Goal: Transaction & Acquisition: Purchase product/service

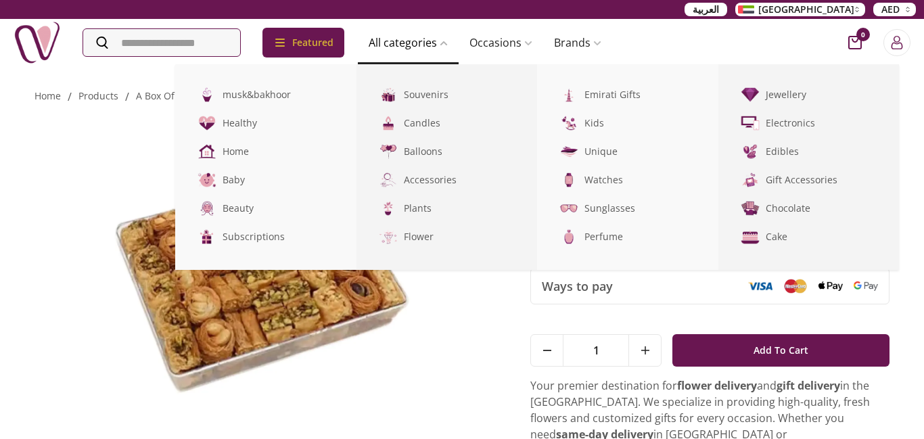
click at [444, 34] on link "All categories" at bounding box center [408, 42] width 101 height 27
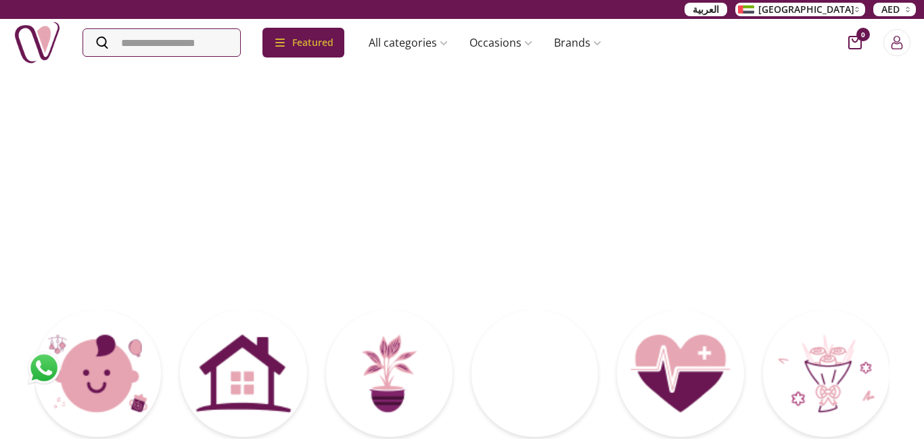
click at [369, 157] on img at bounding box center [462, 182] width 414 height 234
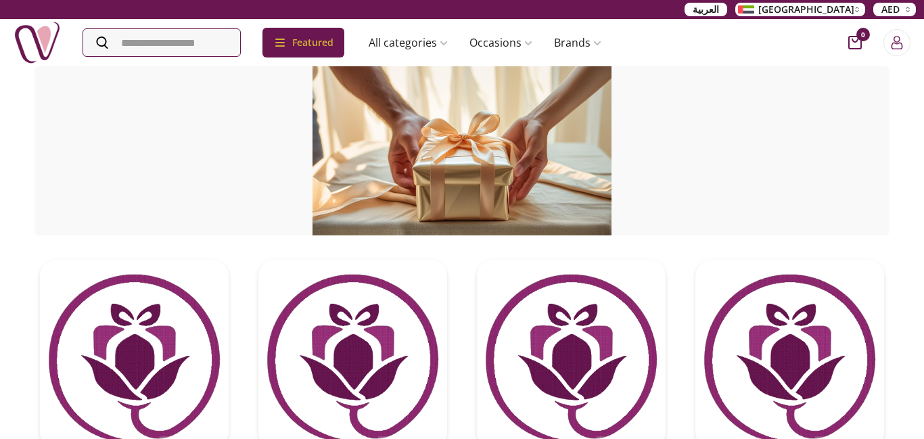
click at [219, 56] on form at bounding box center [161, 42] width 158 height 28
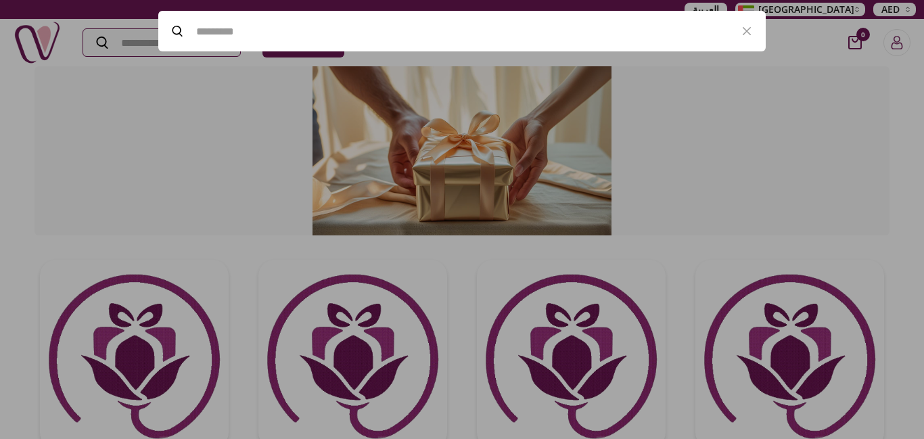
click at [219, 56] on div at bounding box center [462, 219] width 924 height 439
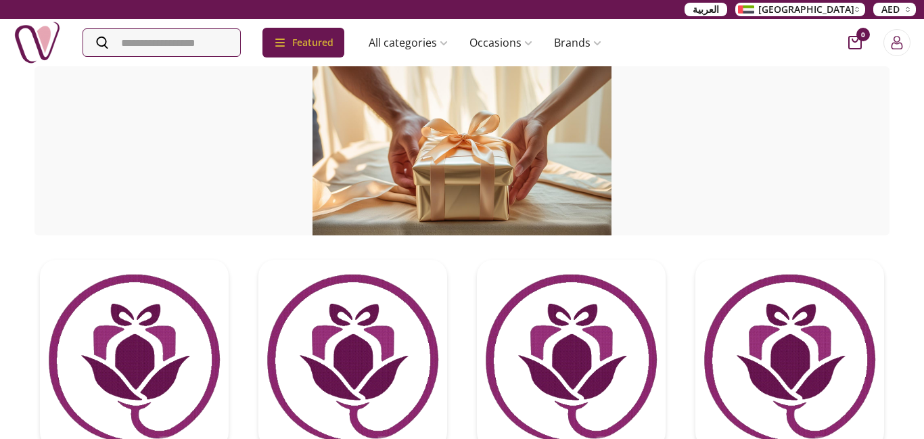
click at [219, 56] on form at bounding box center [161, 42] width 158 height 28
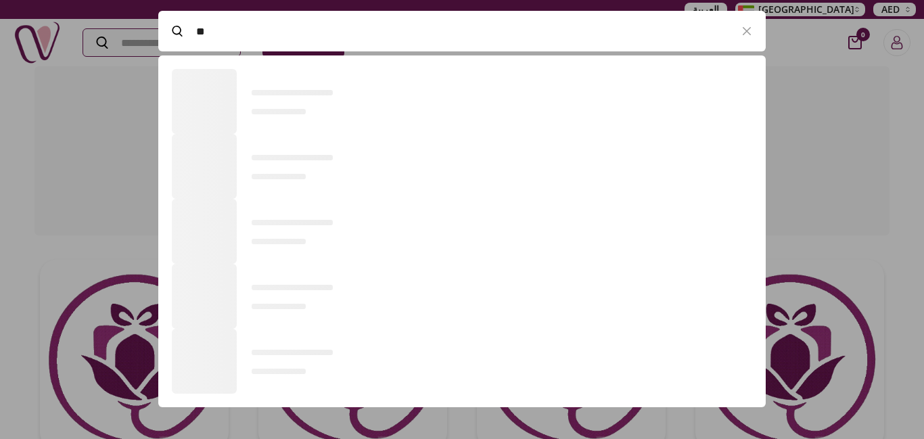
scroll to position [1, 1]
type input "***"
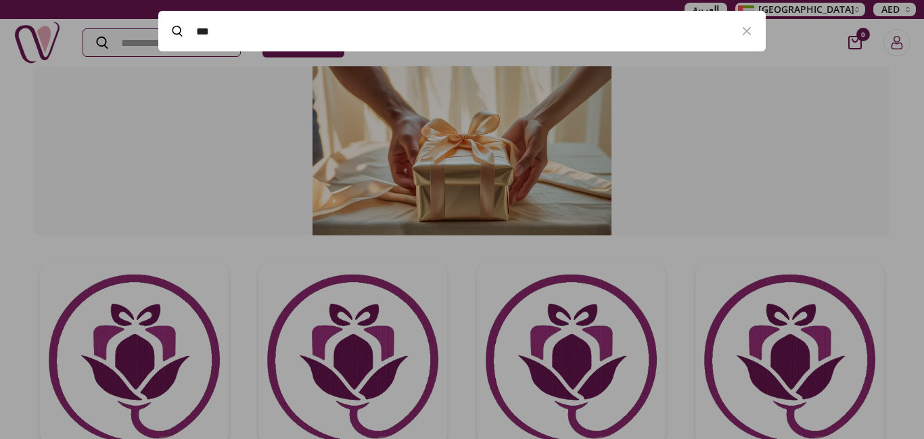
click at [235, 30] on input "***" at bounding box center [462, 31] width 532 height 38
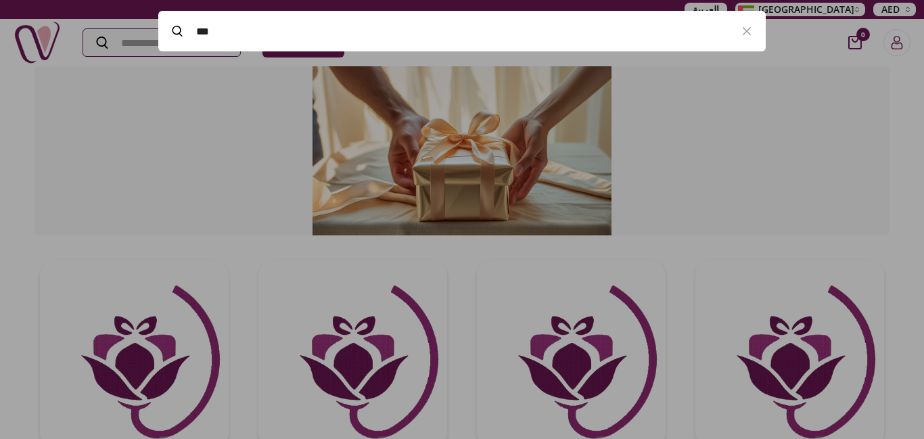
click at [207, 42] on input "***" at bounding box center [462, 31] width 532 height 38
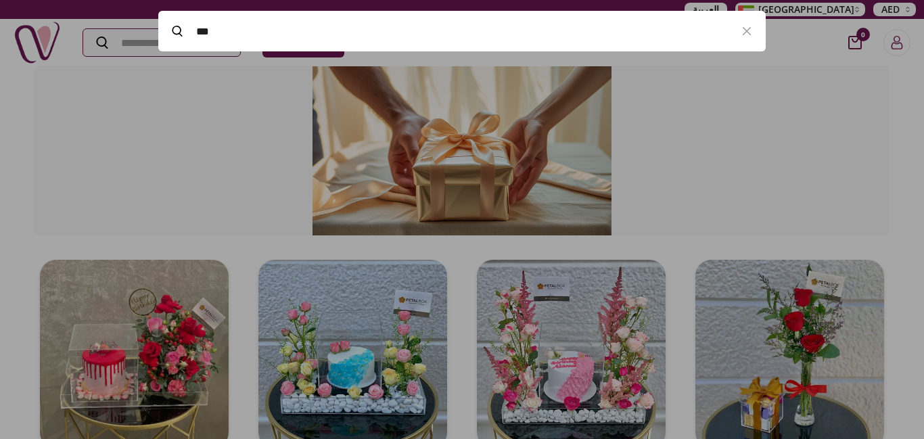
click at [559, 356] on div at bounding box center [462, 219] width 924 height 439
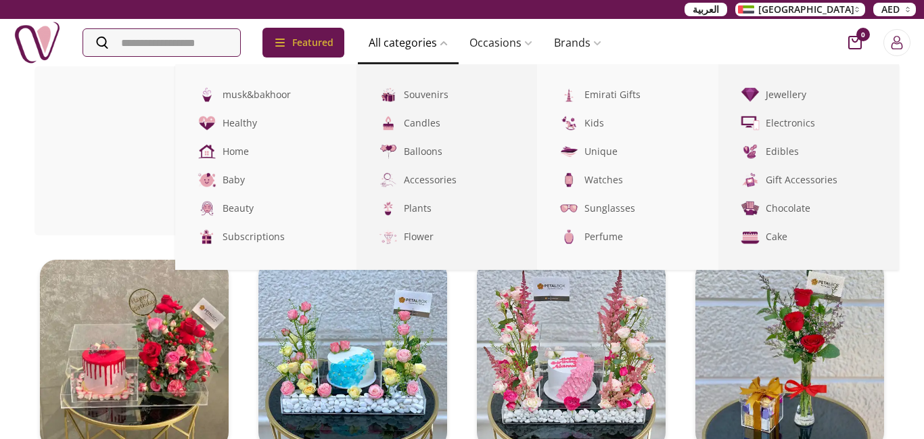
click at [414, 43] on link "All categories" at bounding box center [408, 42] width 101 height 27
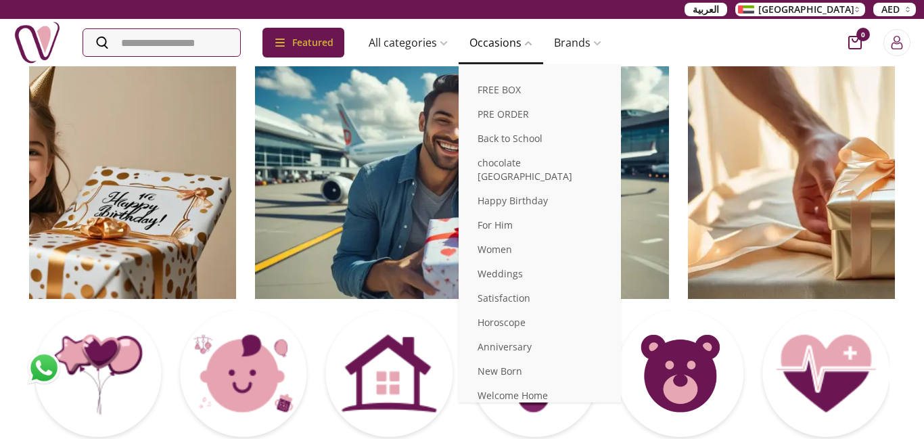
click at [510, 39] on link "Occasions" at bounding box center [500, 42] width 85 height 27
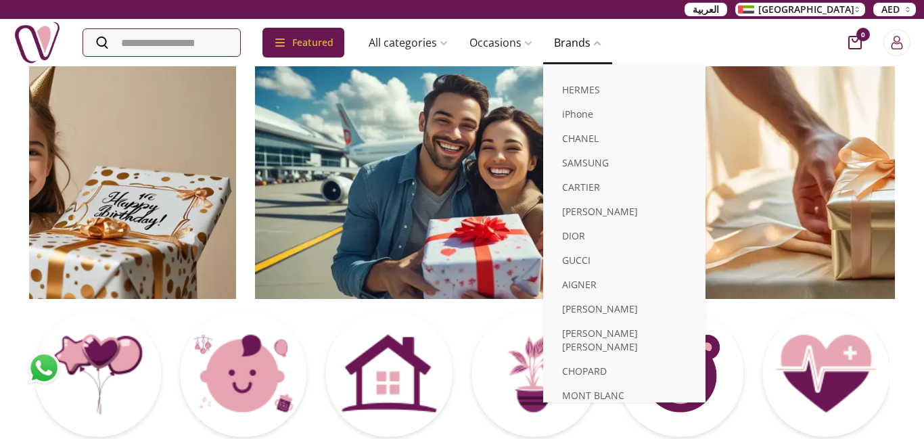
click at [592, 46] on link "Brands" at bounding box center [577, 42] width 69 height 27
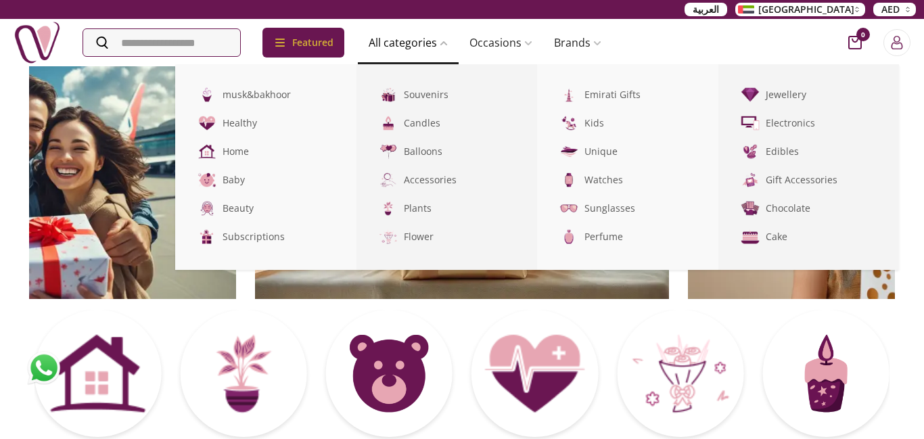
click at [431, 37] on link "All categories" at bounding box center [408, 42] width 101 height 27
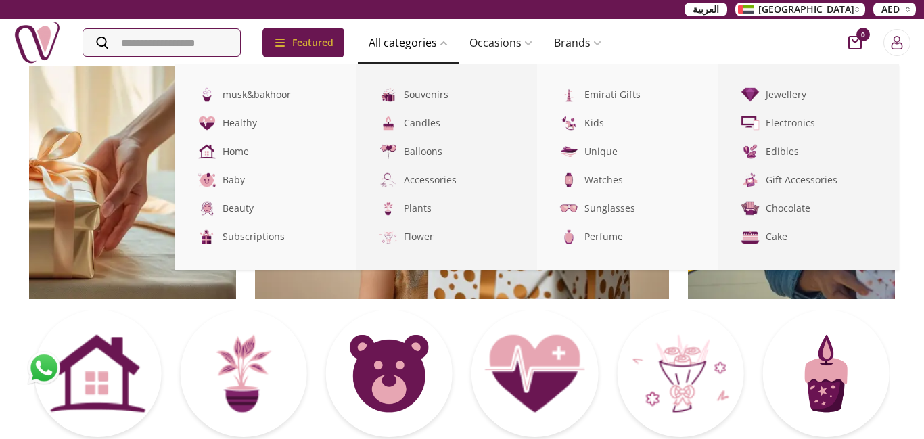
click at [431, 37] on link "All categories" at bounding box center [408, 42] width 101 height 27
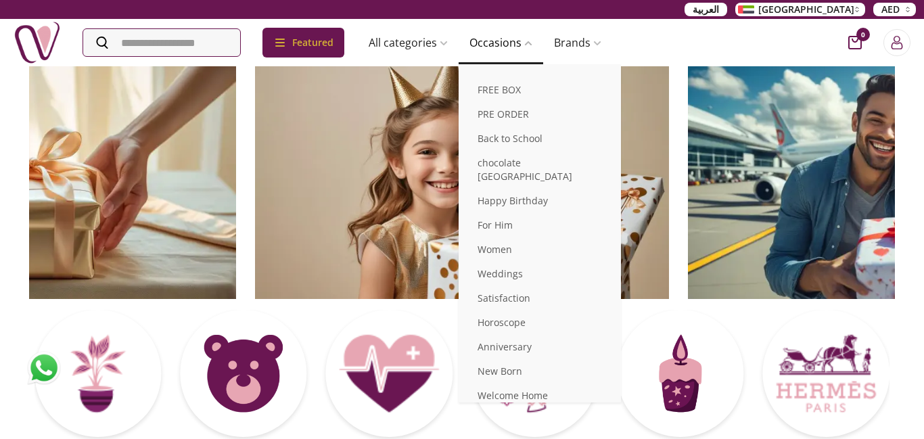
click at [516, 39] on link "Occasions" at bounding box center [500, 42] width 85 height 27
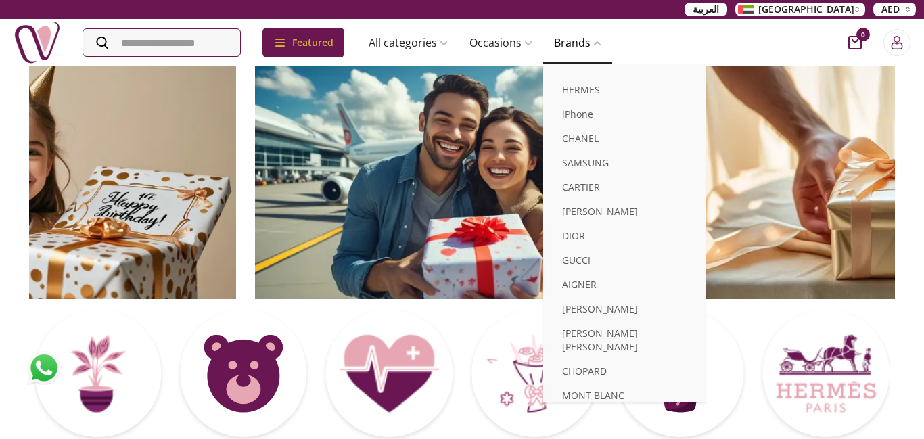
click at [598, 41] on link "Brands" at bounding box center [577, 42] width 69 height 27
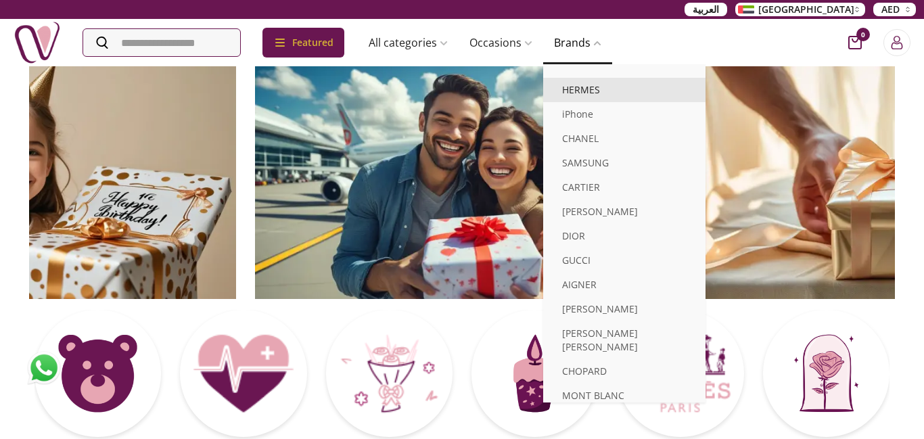
click at [596, 87] on link "HERMES" at bounding box center [624, 90] width 162 height 24
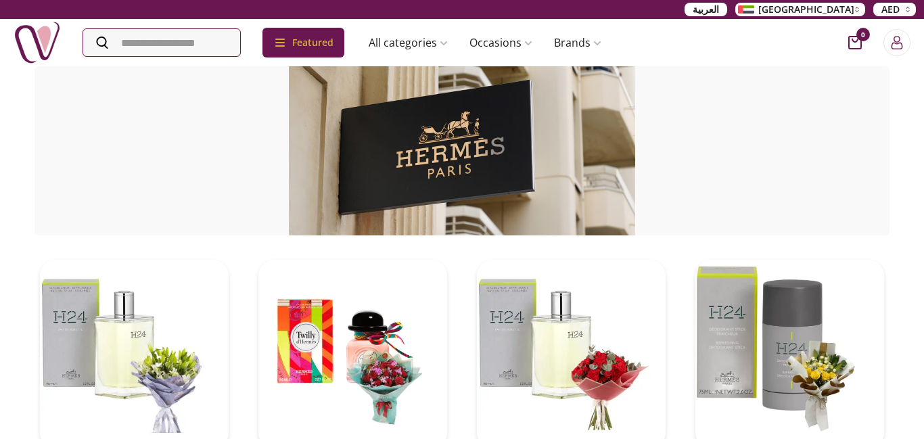
click at [467, 148] on div at bounding box center [461, 150] width 855 height 169
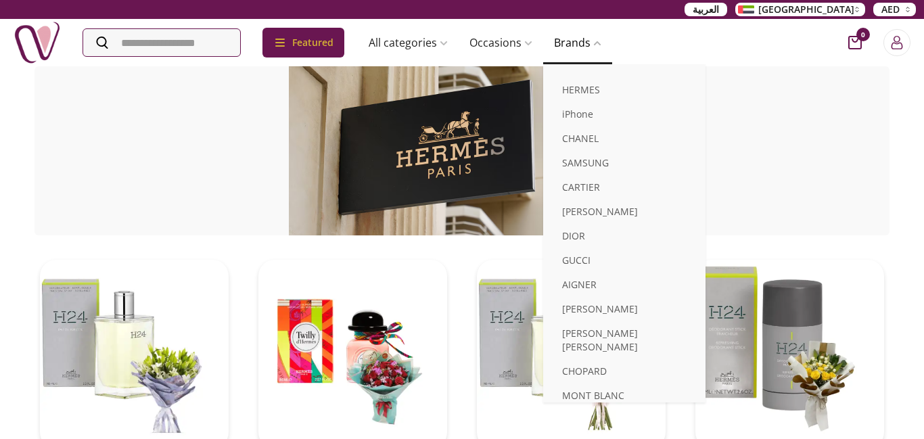
click at [590, 46] on link "Brands" at bounding box center [577, 42] width 69 height 27
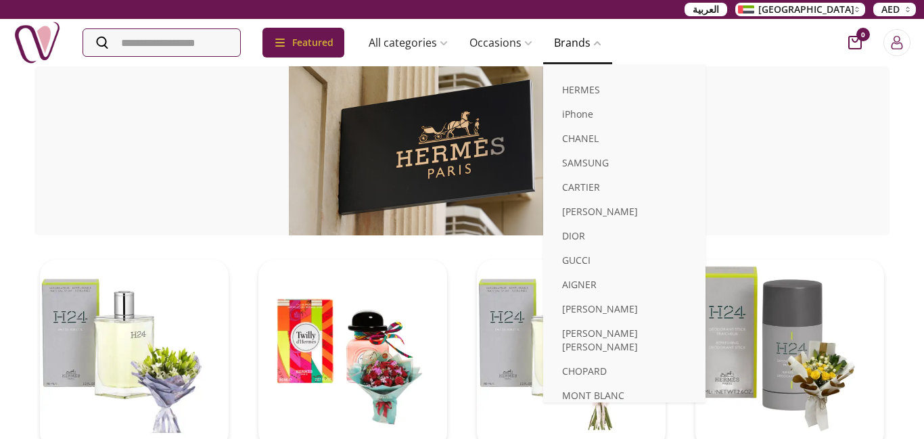
click at [590, 46] on link "Brands" at bounding box center [577, 42] width 69 height 27
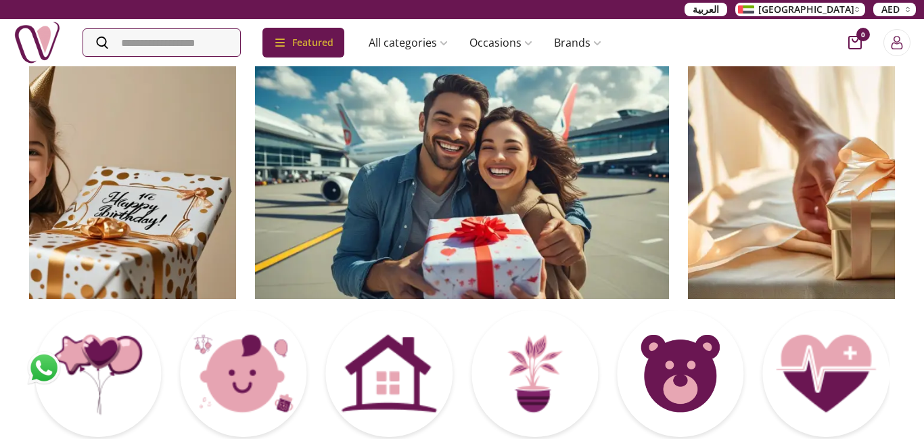
click at [825, 178] on img at bounding box center [895, 182] width 414 height 234
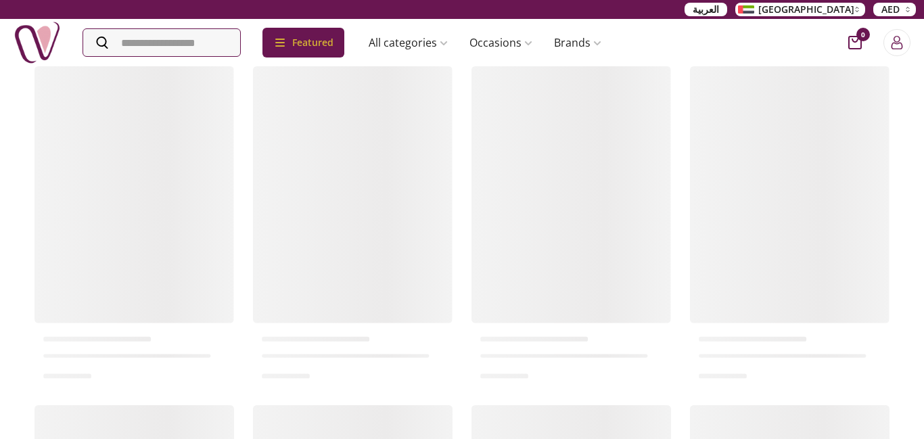
click at [825, 178] on rect at bounding box center [789, 228] width 199 height 325
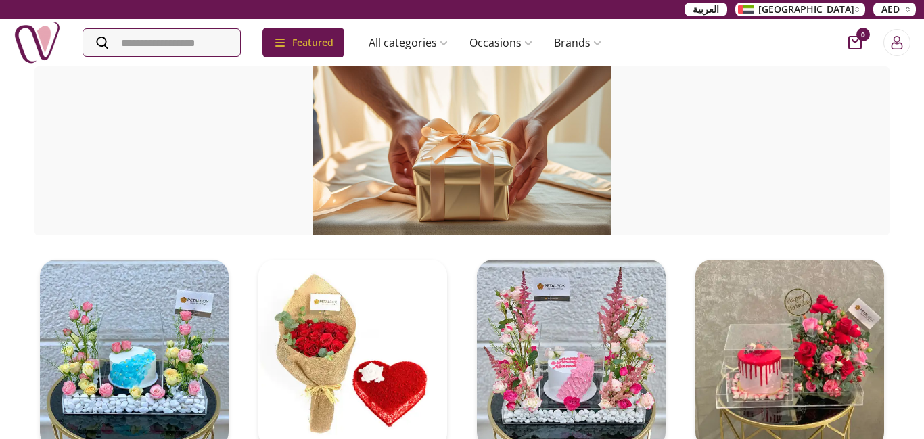
click at [837, 5] on span "[GEOGRAPHIC_DATA]" at bounding box center [806, 10] width 96 height 14
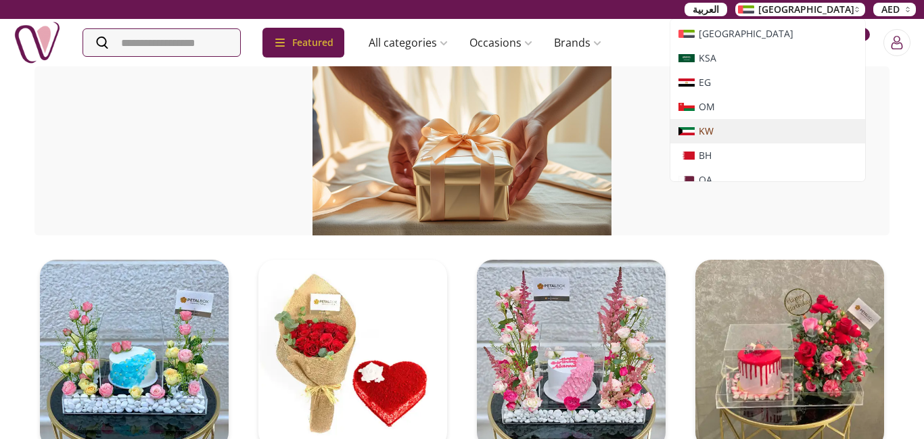
click at [805, 124] on span "KW" at bounding box center [767, 131] width 179 height 14
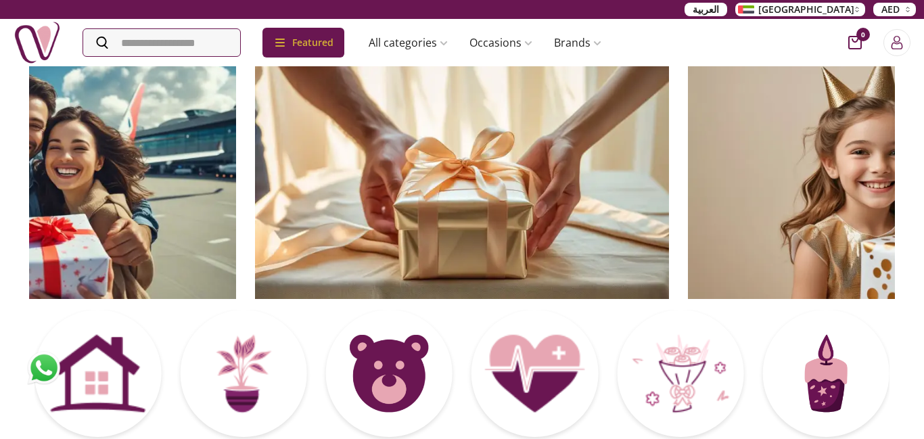
click at [843, 205] on img at bounding box center [895, 182] width 414 height 234
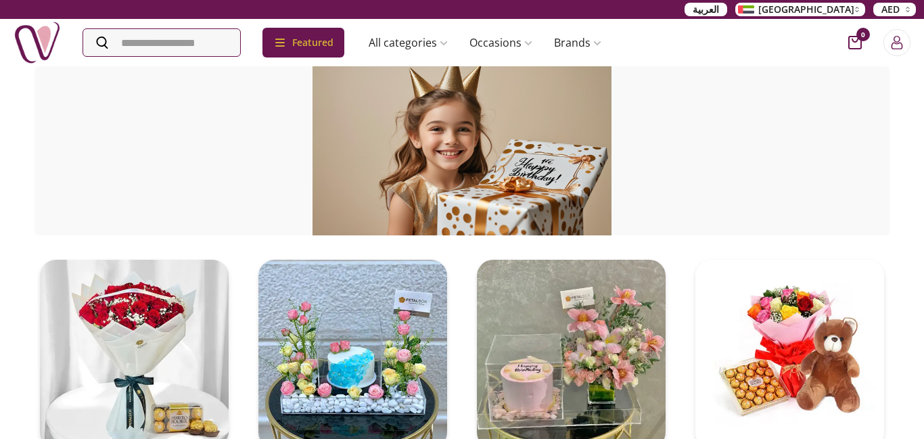
click at [119, 41] on span at bounding box center [102, 42] width 38 height 27
click at [119, 41] on input "Search" at bounding box center [163, 42] width 160 height 27
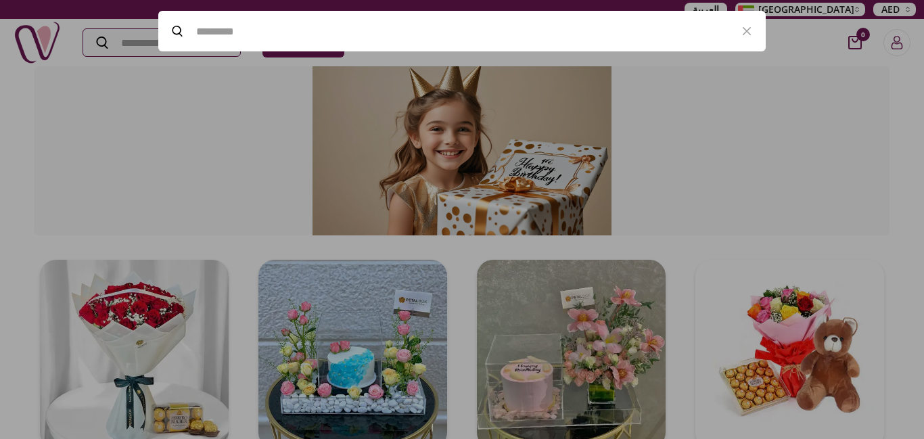
click at [119, 41] on div at bounding box center [462, 219] width 924 height 439
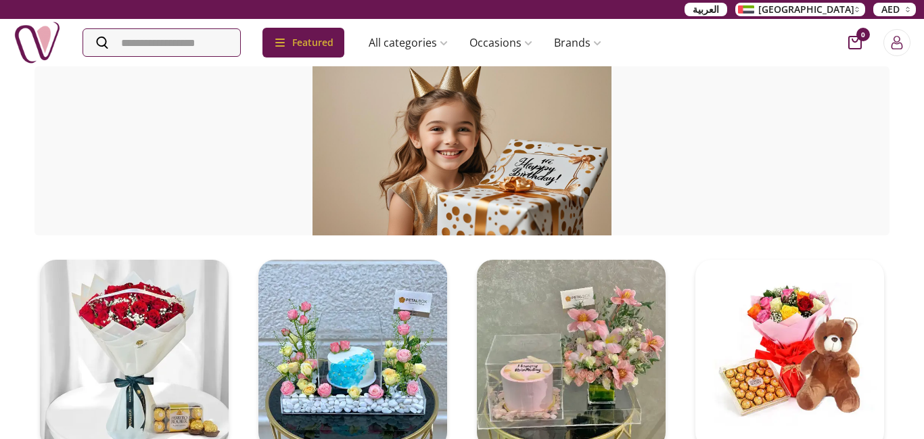
click at [119, 41] on span at bounding box center [102, 42] width 38 height 27
click at [119, 41] on input "Search" at bounding box center [163, 42] width 160 height 27
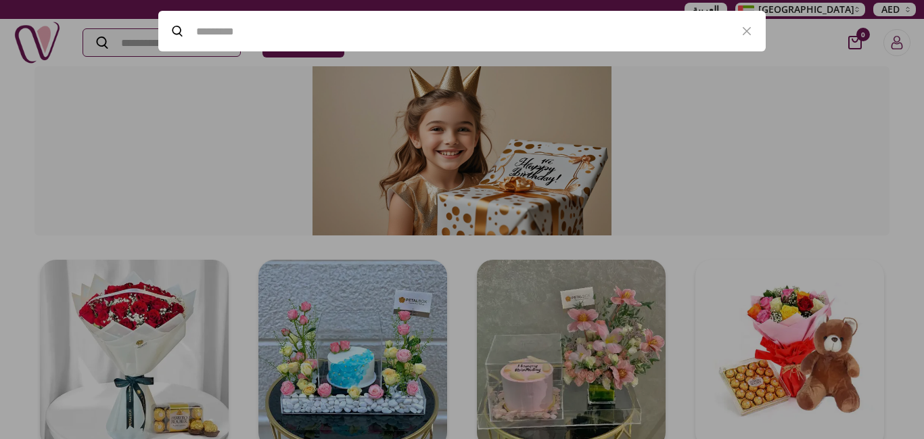
click at [119, 41] on div at bounding box center [462, 219] width 924 height 439
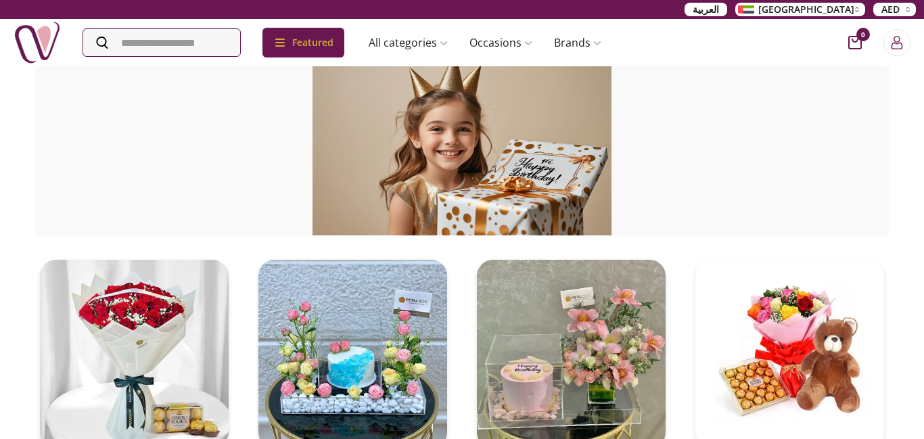
click at [119, 41] on span at bounding box center [102, 42] width 38 height 27
click at [119, 41] on input "Search" at bounding box center [163, 42] width 160 height 27
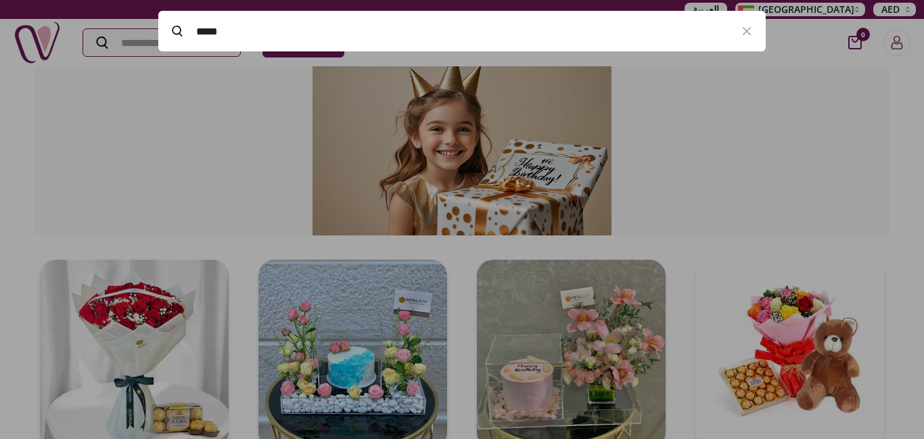
click at [197, 34] on input "*****" at bounding box center [462, 31] width 532 height 38
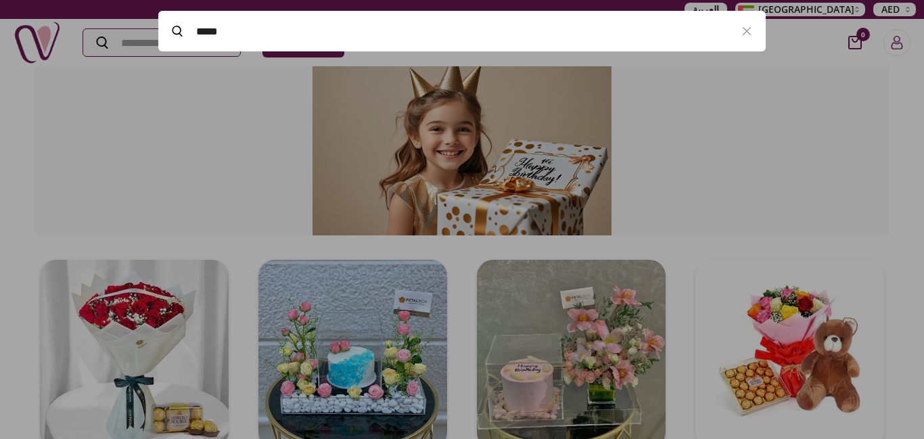
click at [197, 34] on input "*****" at bounding box center [462, 31] width 532 height 38
type input "*****"
click at [742, 35] on icon "button" at bounding box center [746, 31] width 16 height 16
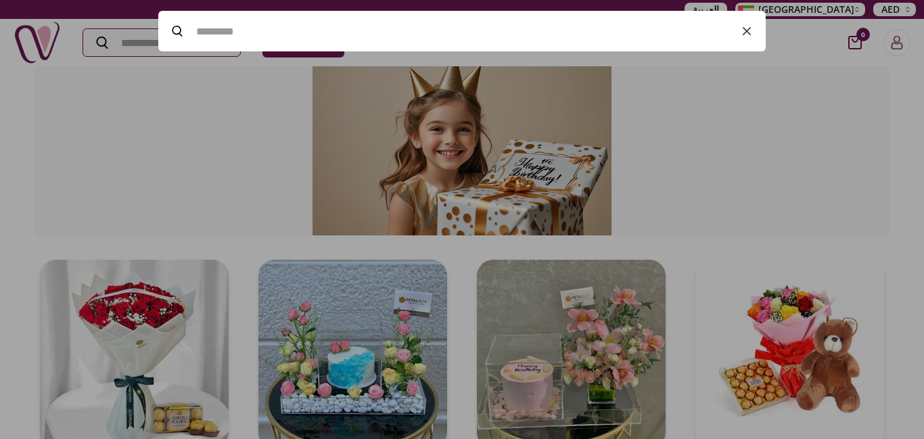
click at [742, 27] on icon "button" at bounding box center [746, 31] width 16 height 16
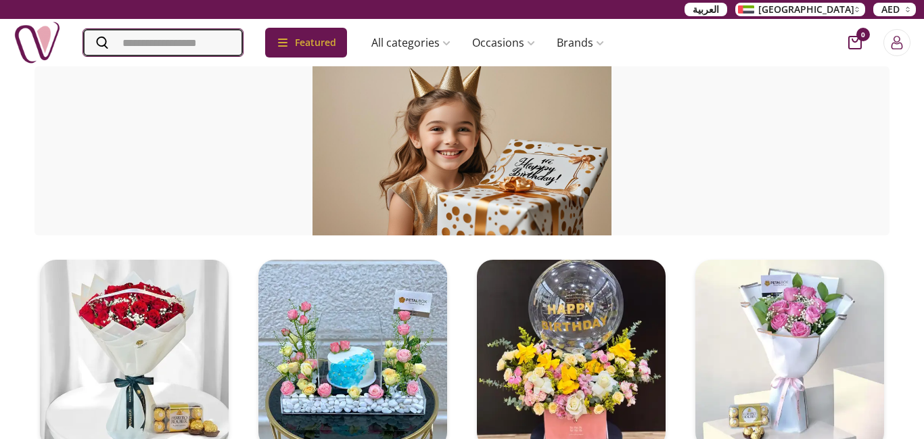
click at [139, 39] on input "Search" at bounding box center [163, 42] width 160 height 27
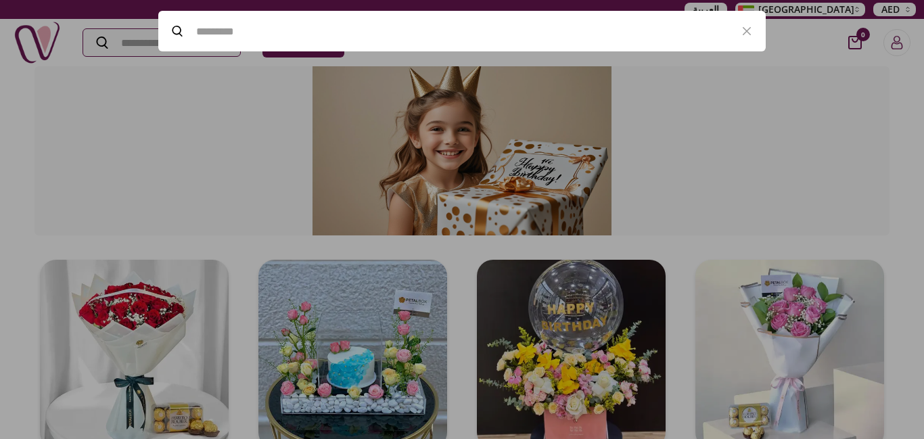
click at [139, 39] on div at bounding box center [462, 219] width 924 height 439
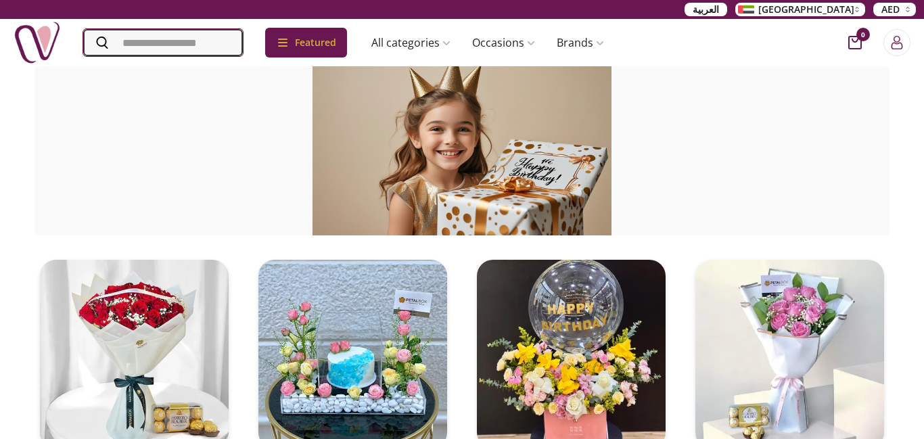
click at [139, 39] on input "Search" at bounding box center [163, 42] width 160 height 27
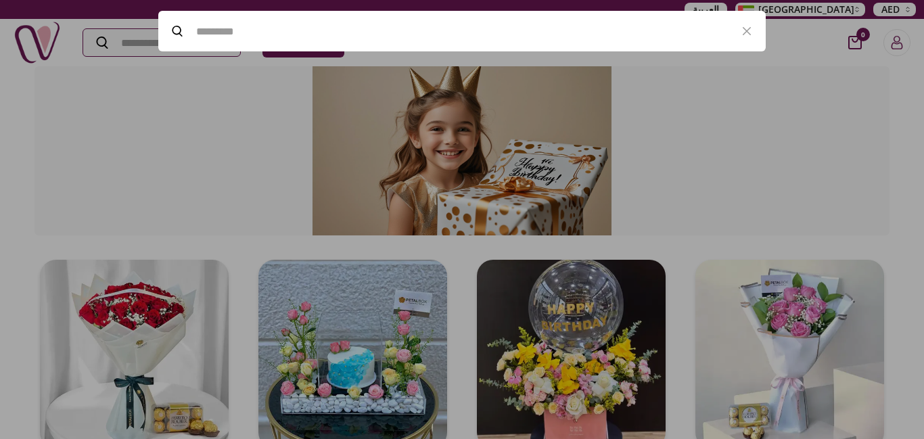
click at [139, 39] on div at bounding box center [462, 219] width 924 height 439
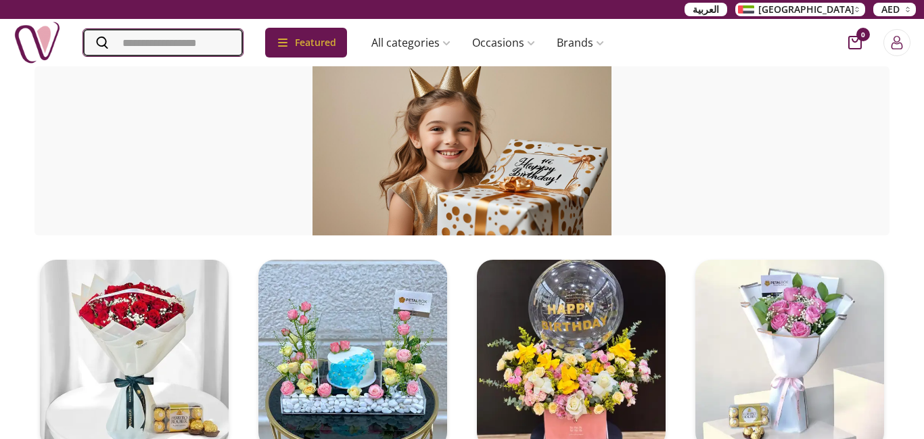
click at [139, 39] on input "Search" at bounding box center [163, 42] width 160 height 27
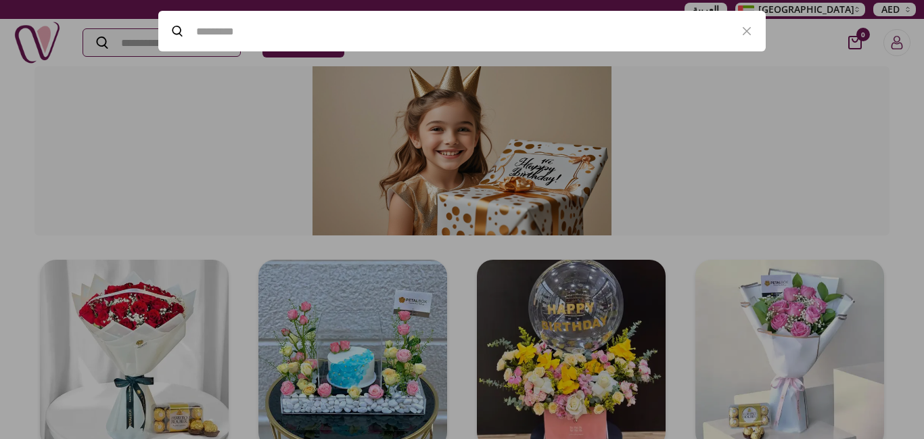
click at [139, 39] on div at bounding box center [462, 219] width 924 height 439
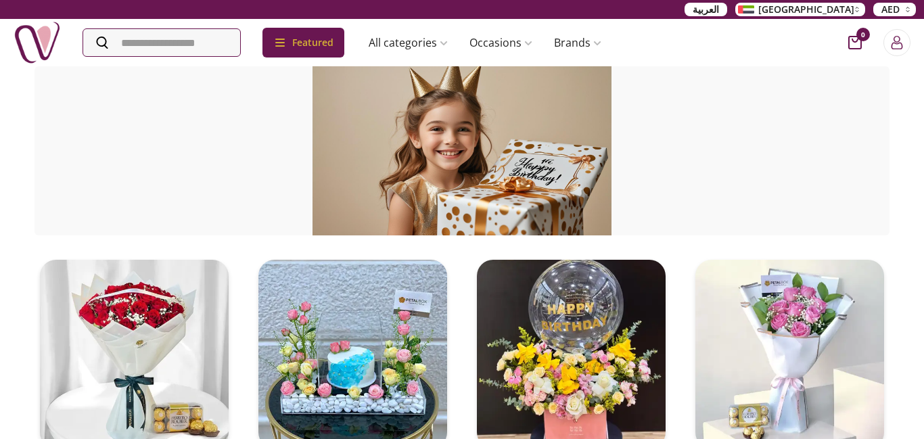
click at [139, 39] on div at bounding box center [462, 219] width 924 height 439
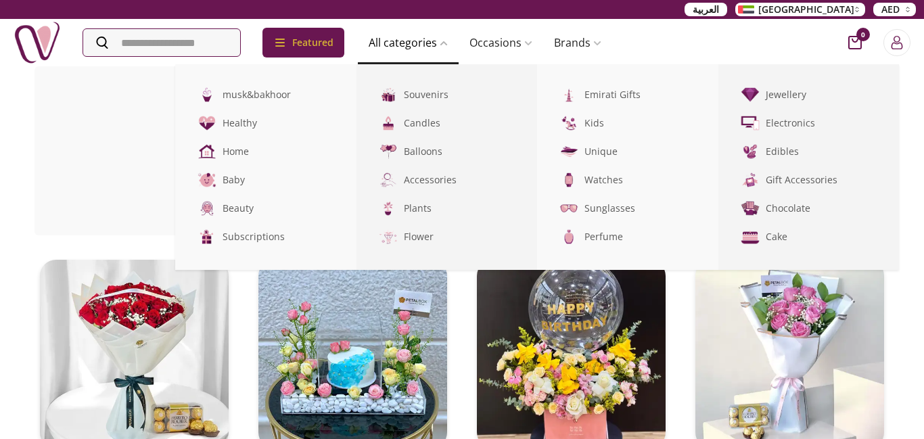
click at [412, 30] on link "All categories" at bounding box center [408, 42] width 101 height 27
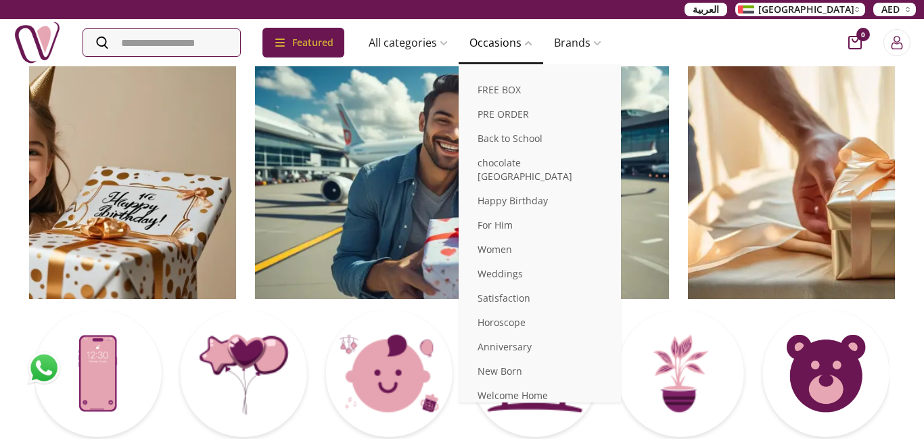
click at [512, 30] on link "Occasions" at bounding box center [500, 42] width 85 height 27
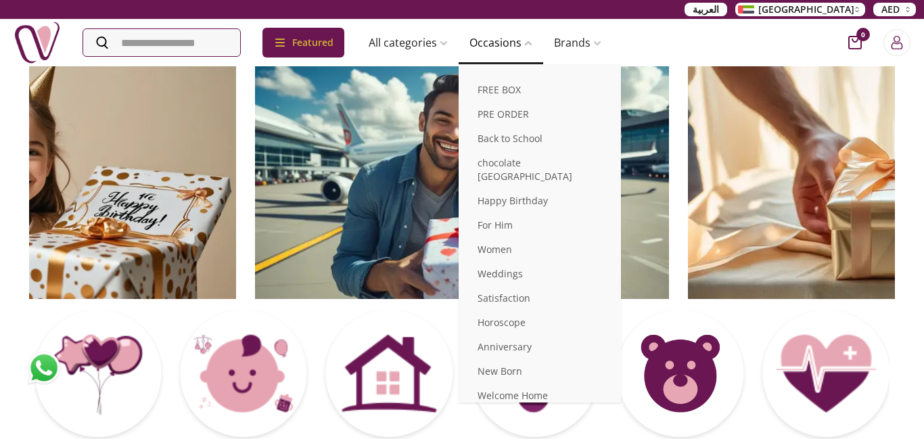
click at [512, 29] on link "Occasions" at bounding box center [500, 42] width 85 height 27
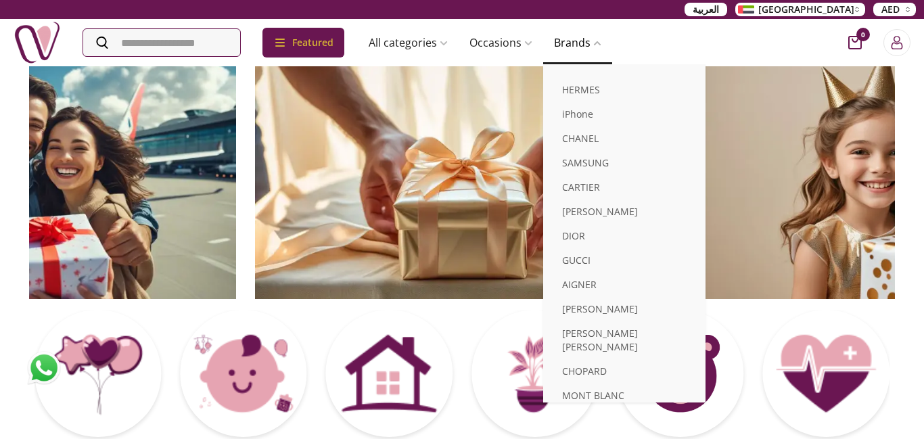
click at [594, 37] on link "Brands" at bounding box center [577, 42] width 69 height 27
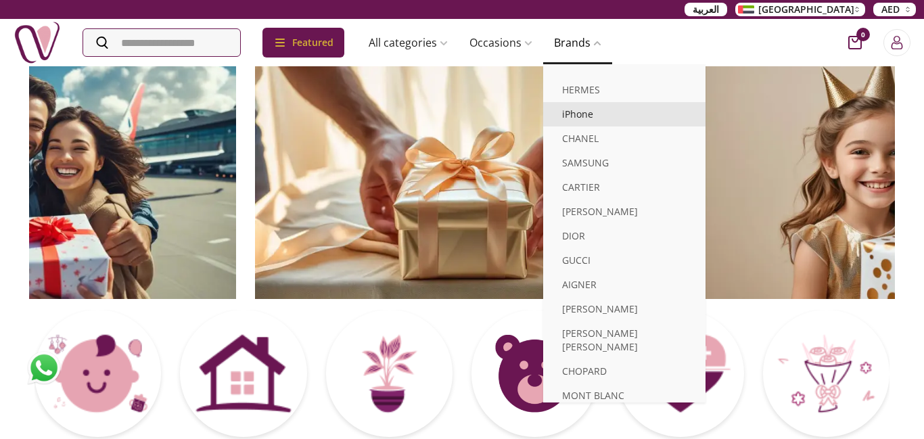
click at [590, 111] on link "iPhone" at bounding box center [624, 114] width 162 height 24
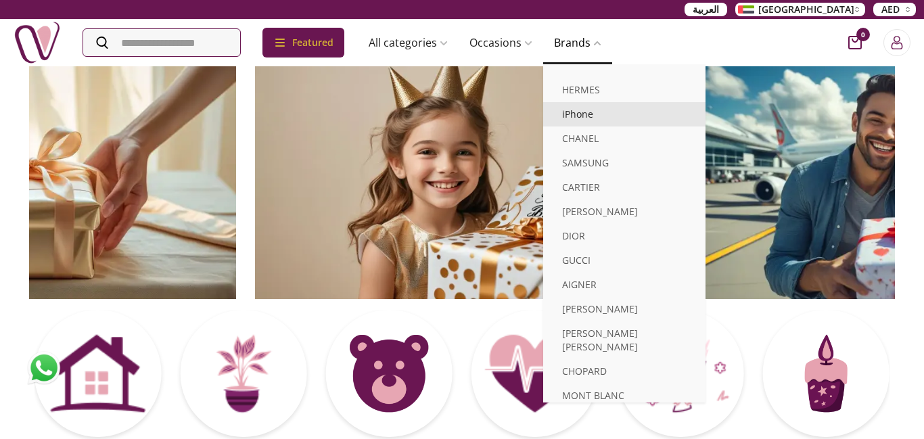
click at [590, 111] on link "iPhone" at bounding box center [624, 114] width 162 height 24
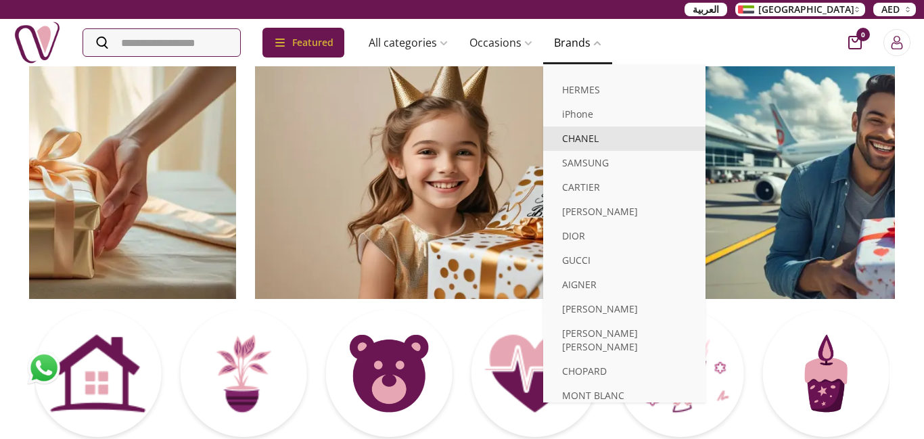
click at [590, 142] on link "CHANEL" at bounding box center [624, 138] width 162 height 24
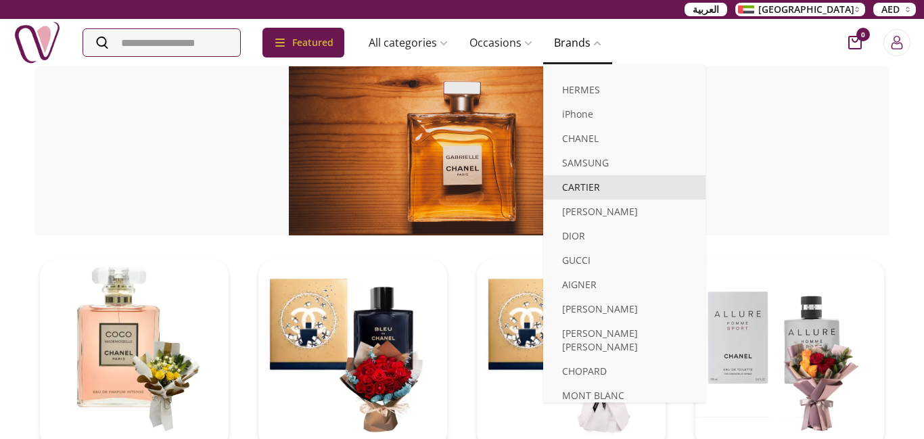
click at [590, 189] on link "CARTIER" at bounding box center [624, 187] width 162 height 24
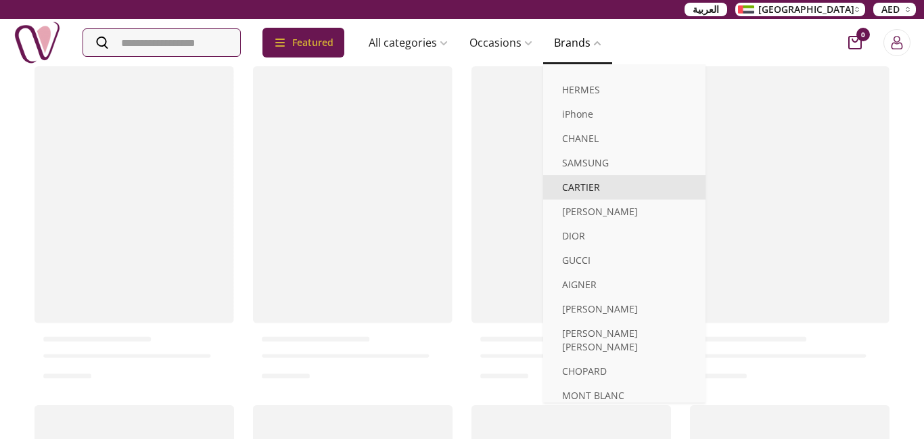
click at [590, 189] on link "CARTIER" at bounding box center [624, 187] width 162 height 24
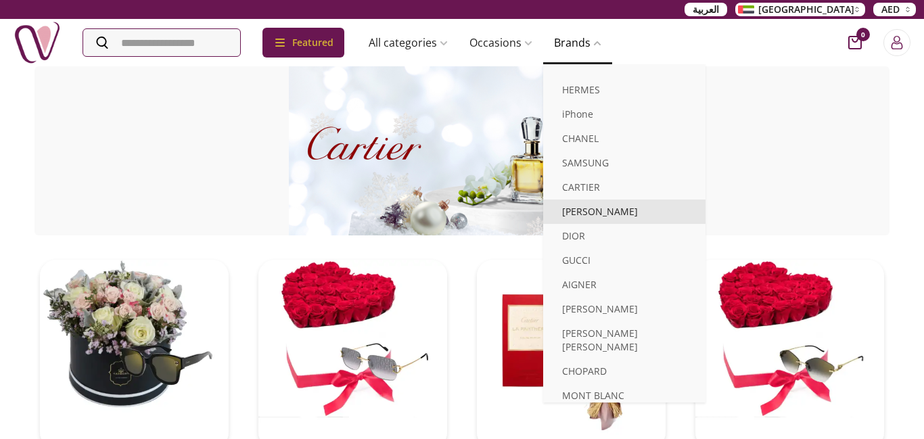
click at [587, 209] on link "[PERSON_NAME]" at bounding box center [624, 211] width 162 height 24
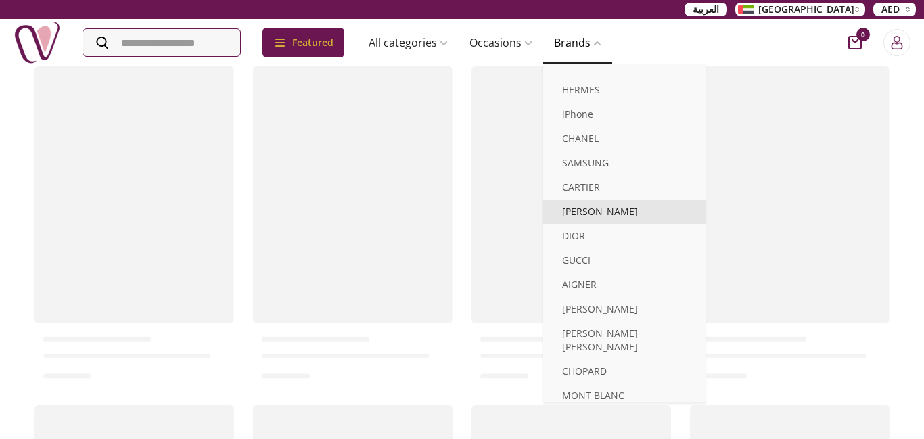
click at [587, 209] on link "[PERSON_NAME]" at bounding box center [624, 211] width 162 height 24
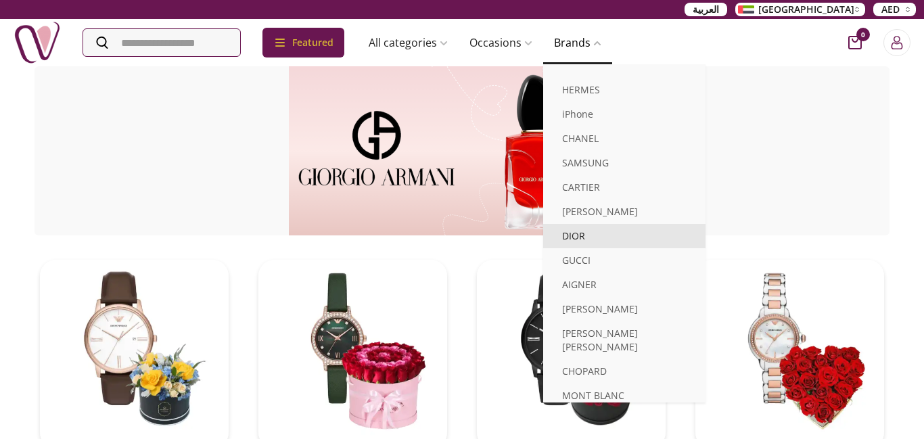
click at [581, 237] on link "DIOR" at bounding box center [624, 236] width 162 height 24
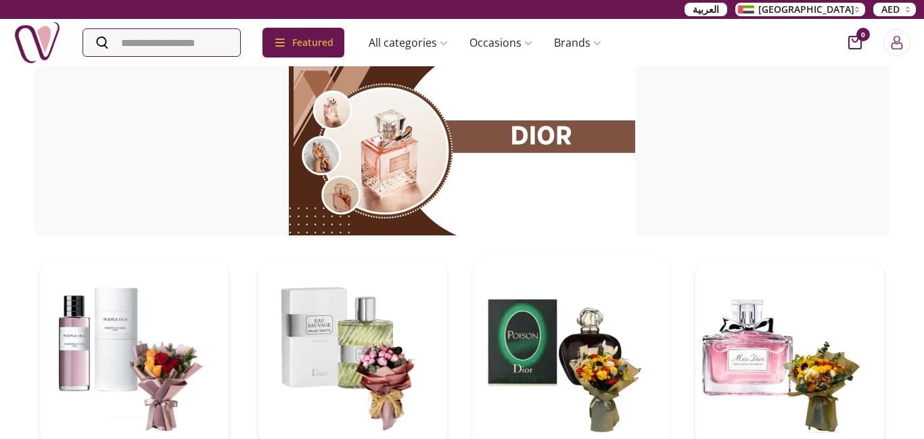
click at [529, 327] on img at bounding box center [571, 354] width 198 height 198
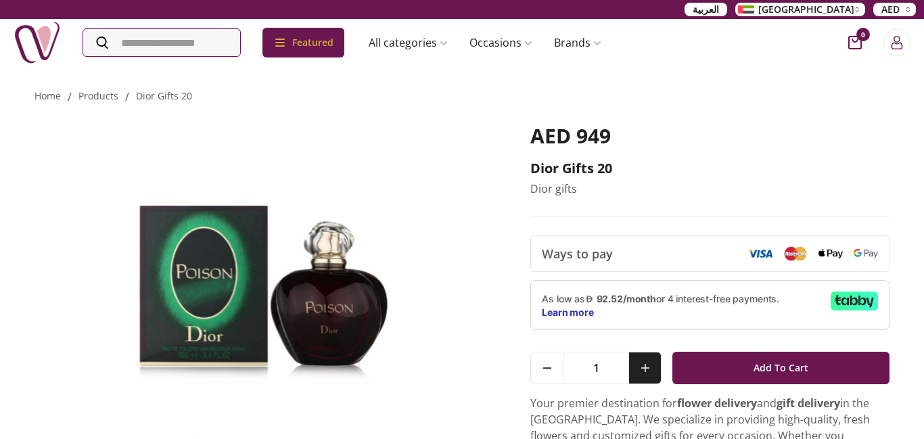
click at [648, 362] on button at bounding box center [644, 367] width 32 height 31
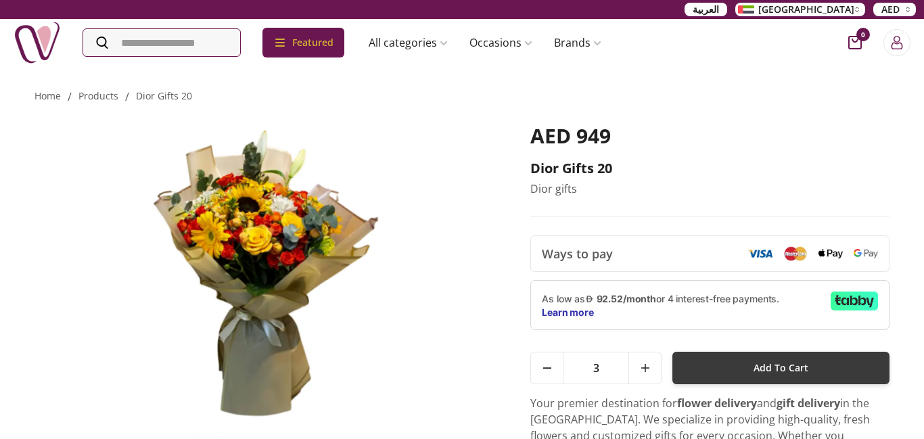
click at [761, 360] on span "Add To Cart" at bounding box center [780, 368] width 55 height 24
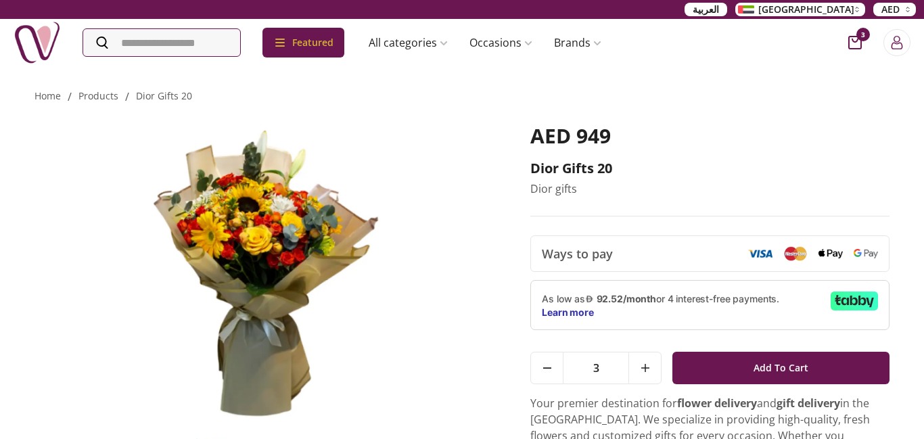
click at [862, 252] on img at bounding box center [865, 253] width 24 height 9
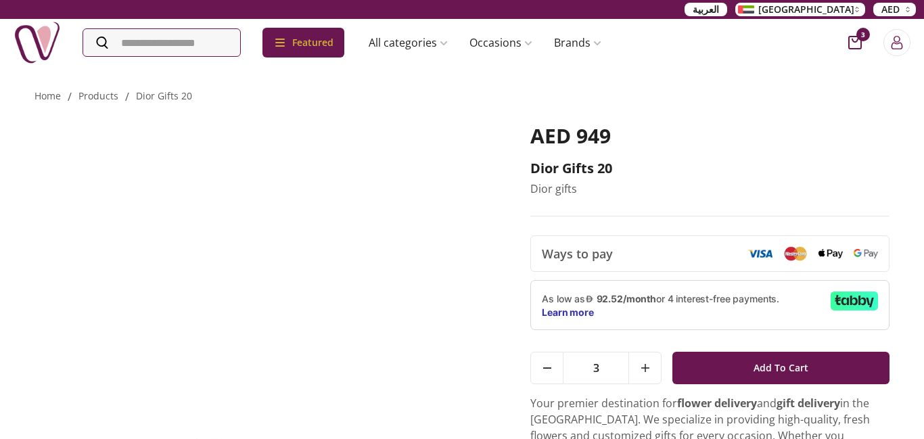
click at [862, 252] on img at bounding box center [865, 253] width 24 height 9
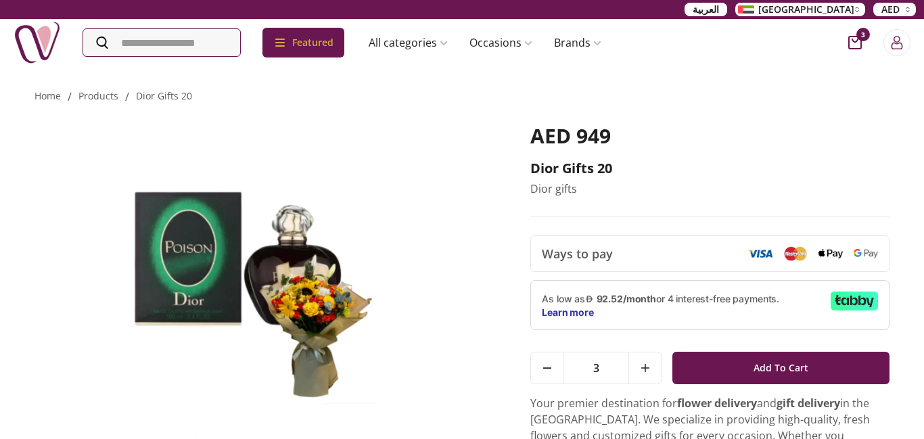
click at [862, 252] on img at bounding box center [865, 253] width 24 height 9
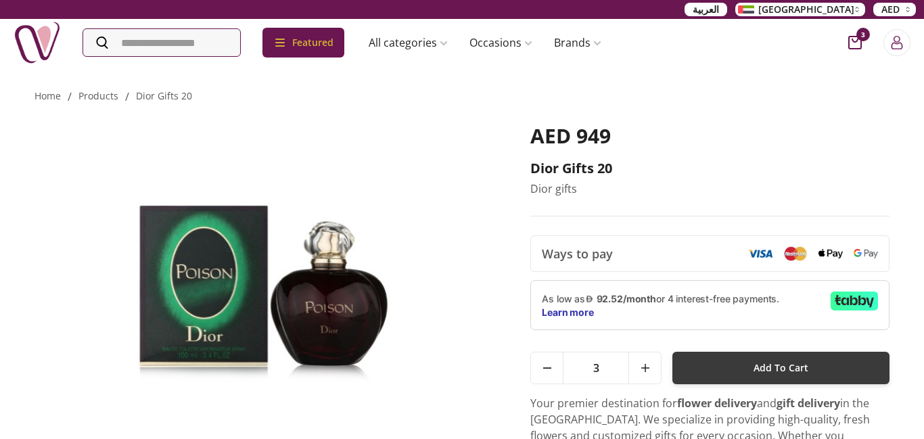
click at [813, 360] on button "Add To Cart" at bounding box center [780, 368] width 217 height 32
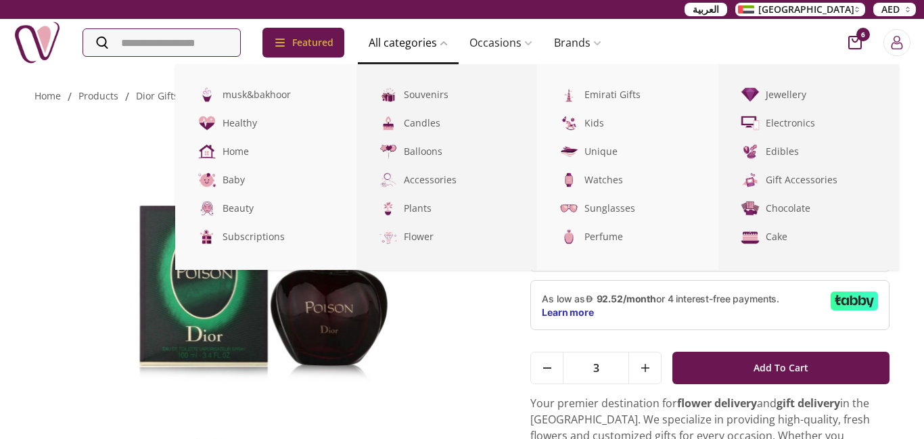
click at [429, 37] on link "All categories" at bounding box center [408, 42] width 101 height 27
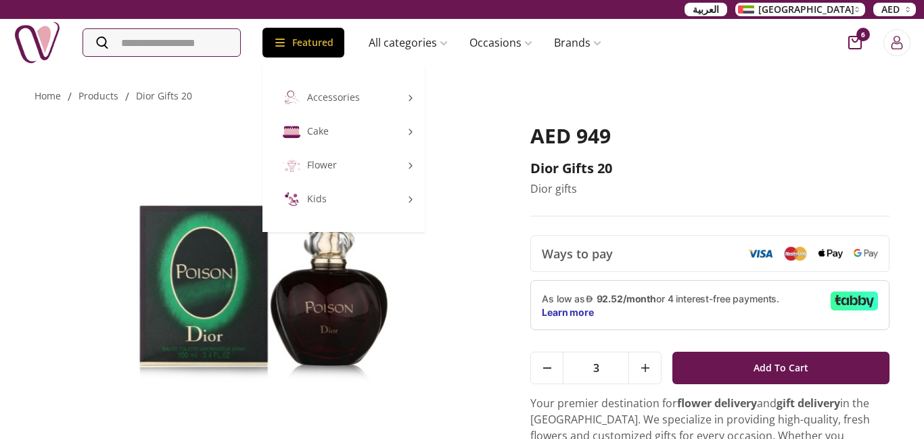
click at [344, 37] on div "Featured" at bounding box center [303, 43] width 82 height 30
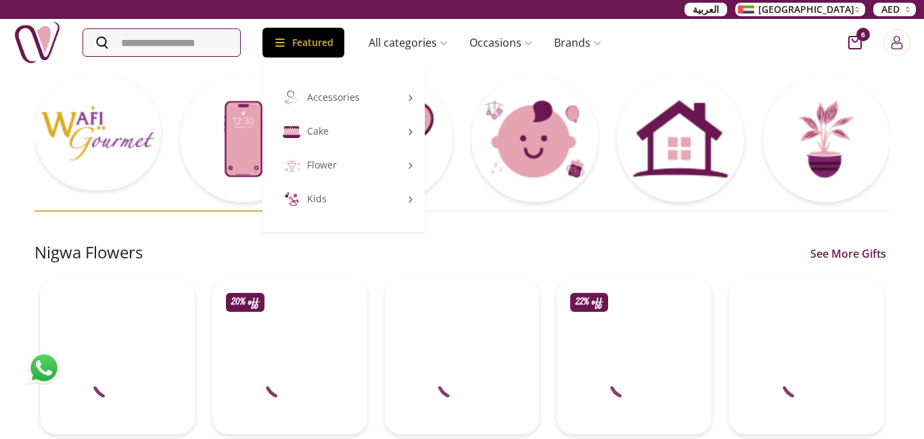
click at [344, 37] on div "Featured" at bounding box center [303, 43] width 82 height 30
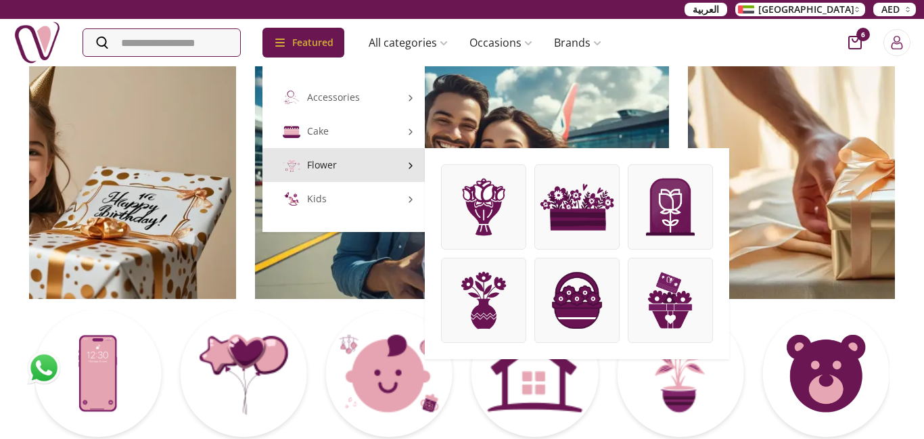
click at [302, 160] on img at bounding box center [291, 165] width 20 height 20
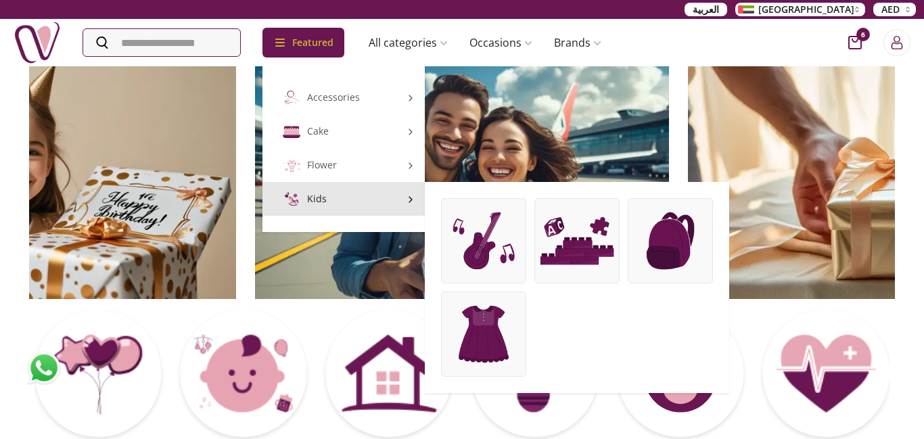
click at [302, 196] on img at bounding box center [291, 199] width 20 height 20
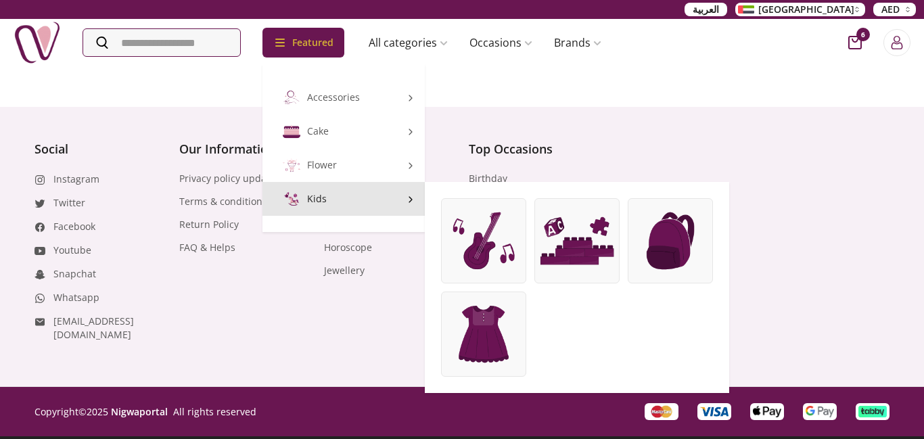
click at [302, 196] on img at bounding box center [291, 199] width 20 height 20
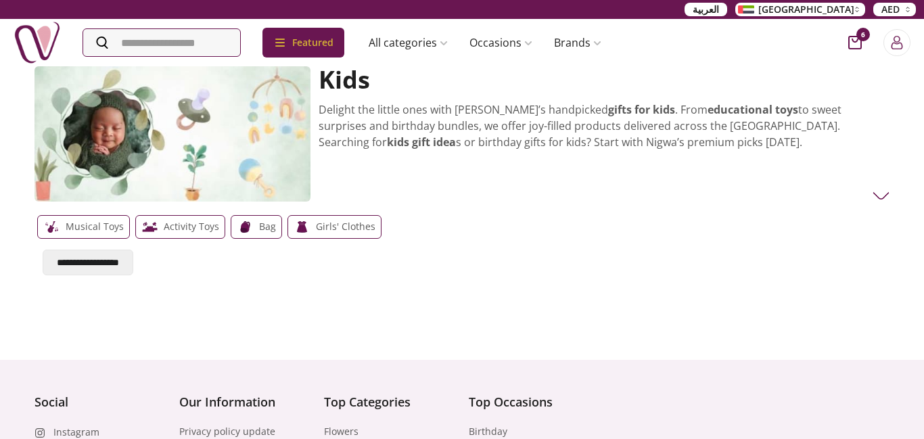
click at [174, 218] on p "Activity Toys" at bounding box center [191, 226] width 55 height 16
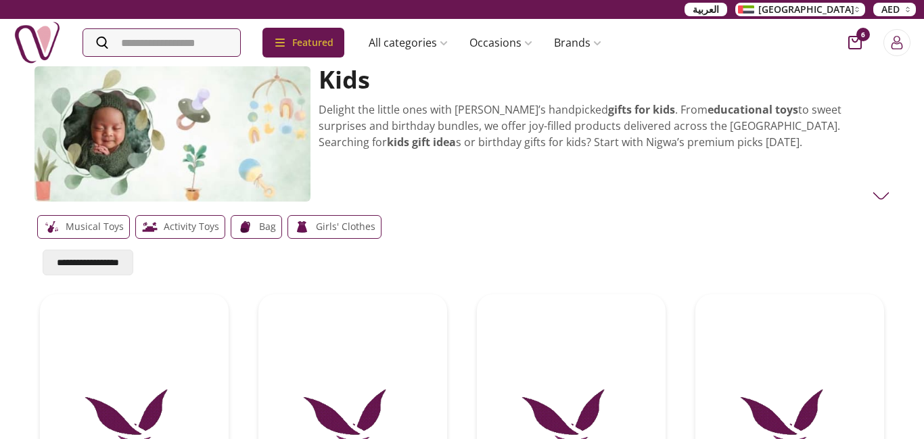
click at [894, 9] on span "AED" at bounding box center [890, 10] width 18 height 14
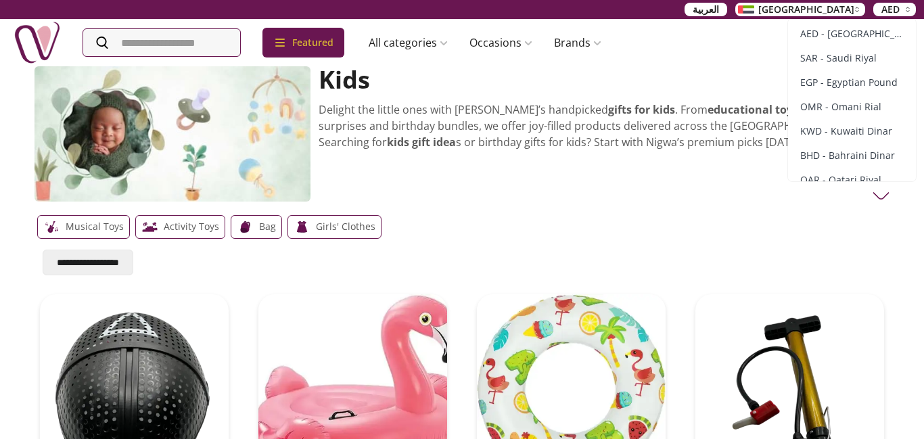
click at [835, 4] on span "[GEOGRAPHIC_DATA]" at bounding box center [806, 10] width 96 height 14
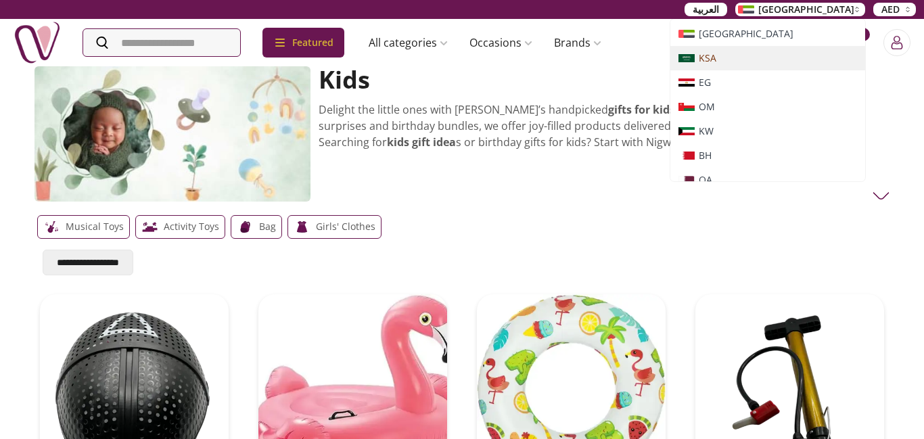
click at [694, 55] on img at bounding box center [686, 58] width 16 height 8
